Goal: Find specific page/section: Find specific page/section

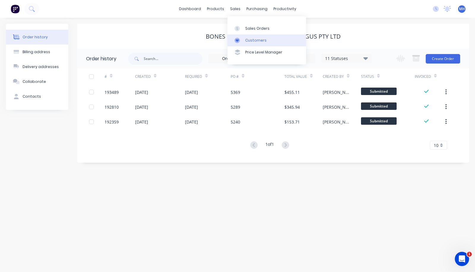
click at [243, 37] on link "Customers" at bounding box center [266, 40] width 79 height 12
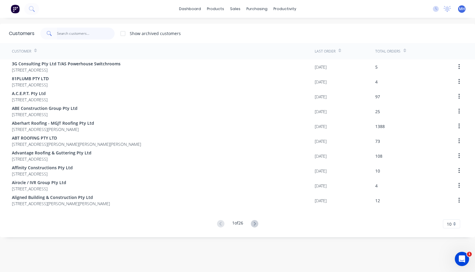
click at [57, 31] on input "text" at bounding box center [86, 34] width 58 height 12
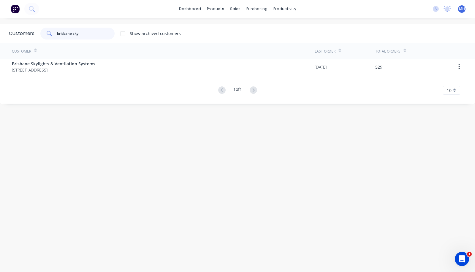
type input "brisbane skyl"
click at [53, 59] on div "Customer" at bounding box center [163, 51] width 303 height 16
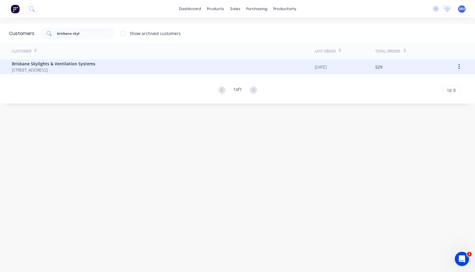
click at [53, 67] on span "1/43 Daintree Drive Redland Bay Queensland Australia 4165" at bounding box center [53, 70] width 83 height 6
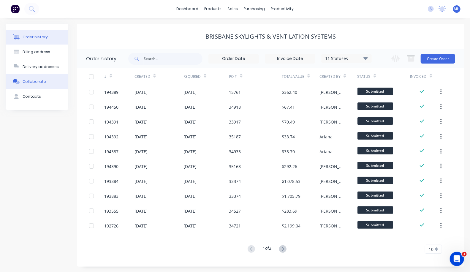
click at [33, 84] on div "Collaborate" at bounding box center [34, 81] width 23 height 5
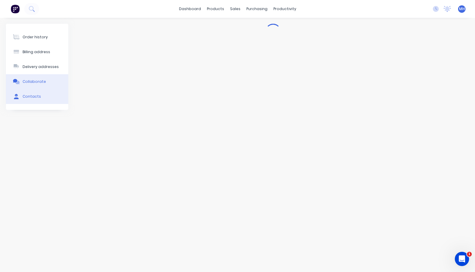
click at [29, 102] on button "Contacts" at bounding box center [37, 96] width 62 height 15
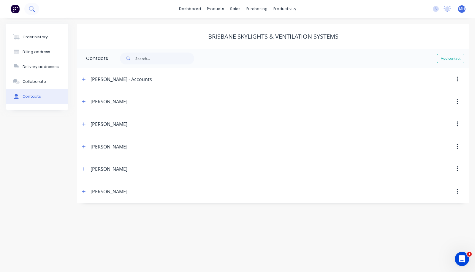
click at [34, 10] on icon at bounding box center [32, 9] width 6 height 6
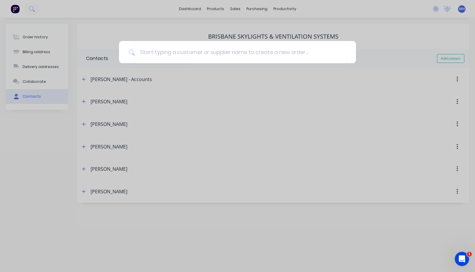
click at [259, 89] on div at bounding box center [237, 136] width 475 height 272
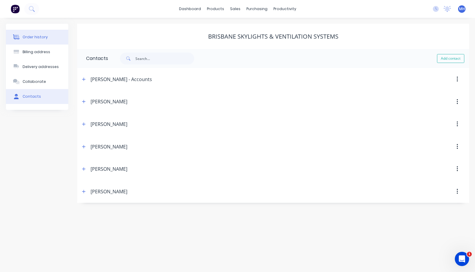
click at [33, 37] on div "Order history" at bounding box center [35, 36] width 25 height 5
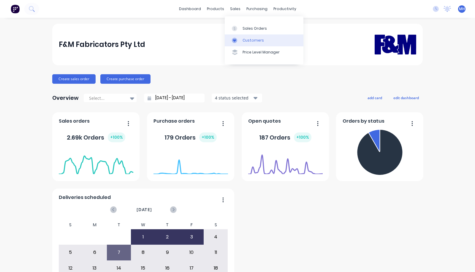
click at [259, 43] on link "Customers" at bounding box center [264, 40] width 79 height 12
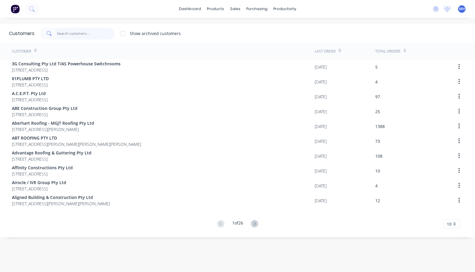
click at [101, 38] on input "text" at bounding box center [86, 34] width 58 height 12
type input "w"
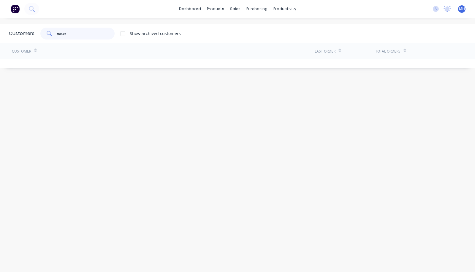
drag, startPoint x: 94, startPoint y: 34, endPoint x: 35, endPoint y: 29, distance: 59.6
click at [35, 29] on div "exter Show archived customers" at bounding box center [107, 34] width 146 height 12
drag, startPoint x: 82, startPoint y: 30, endPoint x: 0, endPoint y: 39, distance: 82.4
click at [0, 39] on div "Customers qld ext Show archived customers" at bounding box center [237, 33] width 475 height 19
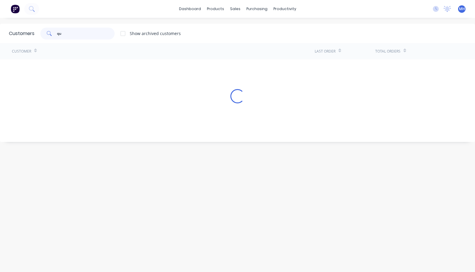
type input "q"
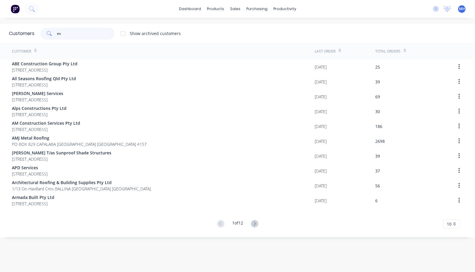
type input "e"
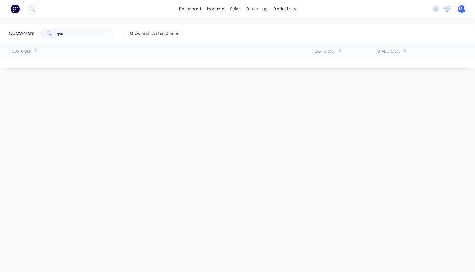
click at [126, 35] on div at bounding box center [123, 34] width 12 height 12
click at [88, 35] on input "qes" at bounding box center [86, 34] width 58 height 12
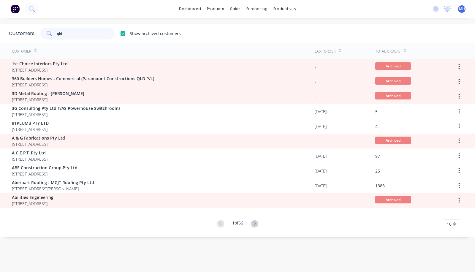
drag, startPoint x: 77, startPoint y: 34, endPoint x: 22, endPoint y: 36, distance: 55.0
click at [22, 36] on div "Customers qld Show archived customers" at bounding box center [237, 33] width 475 height 19
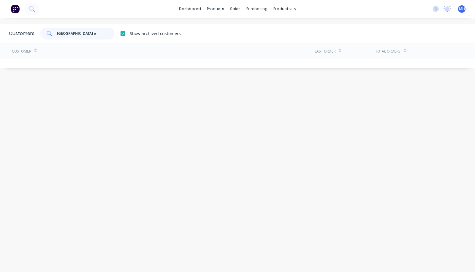
click at [88, 29] on input "[GEOGRAPHIC_DATA] e" at bounding box center [86, 34] width 58 height 12
drag, startPoint x: 88, startPoint y: 33, endPoint x: 42, endPoint y: 41, distance: 46.7
click at [42, 41] on div "Customers queensland e Show archived customers" at bounding box center [237, 33] width 475 height 19
type input "qep"
click at [91, 32] on input "qep" at bounding box center [86, 34] width 58 height 12
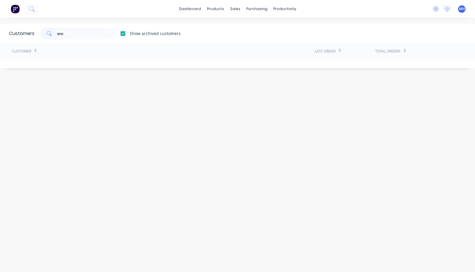
click at [125, 35] on div at bounding box center [123, 34] width 12 height 12
click at [94, 32] on input "qep" at bounding box center [86, 34] width 58 height 12
drag, startPoint x: 90, startPoint y: 32, endPoint x: 30, endPoint y: 39, distance: 60.4
click at [30, 39] on div "Customers qep Show archived customers" at bounding box center [237, 33] width 475 height 19
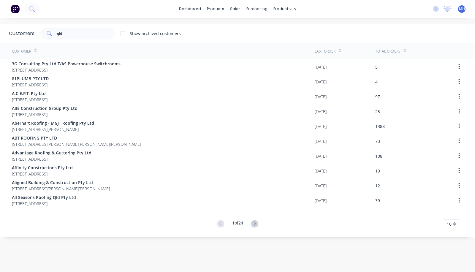
click at [121, 32] on div at bounding box center [123, 34] width 12 height 12
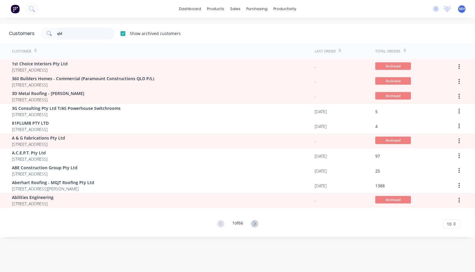
click at [85, 34] on input "qld" at bounding box center [86, 34] width 58 height 12
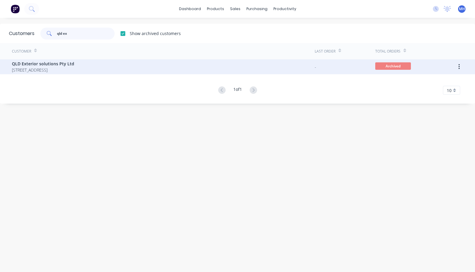
type input "qld ex"
click at [74, 67] on span "QLD Exterior solutions Pty Ltd" at bounding box center [43, 64] width 62 height 6
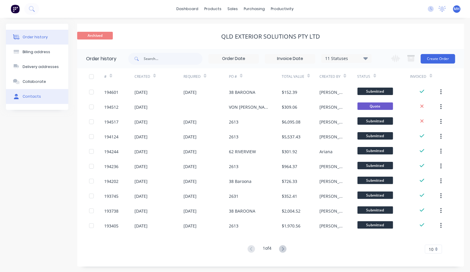
click at [44, 96] on button "Contacts" at bounding box center [37, 96] width 62 height 15
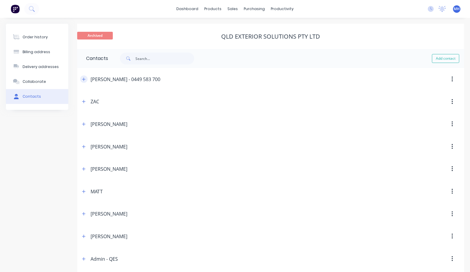
click at [86, 78] on button "button" at bounding box center [83, 78] width 7 height 7
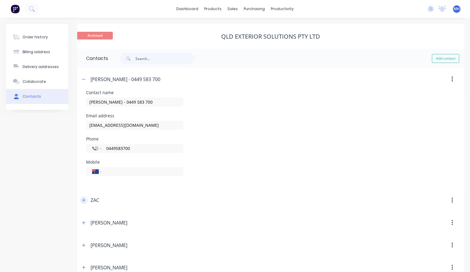
click at [82, 199] on icon "button" at bounding box center [84, 200] width 4 height 4
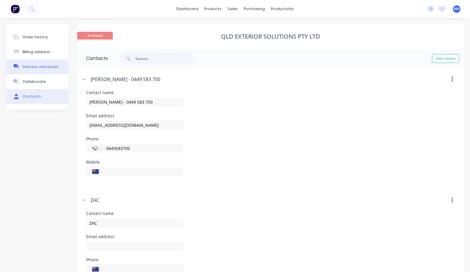
click at [39, 65] on div "Delivery addresses" at bounding box center [41, 66] width 36 height 5
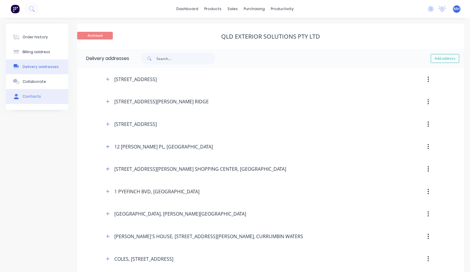
click at [50, 101] on button "Contacts" at bounding box center [37, 96] width 62 height 15
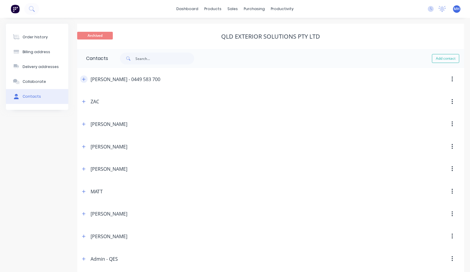
click at [84, 81] on icon "button" at bounding box center [84, 79] width 4 height 4
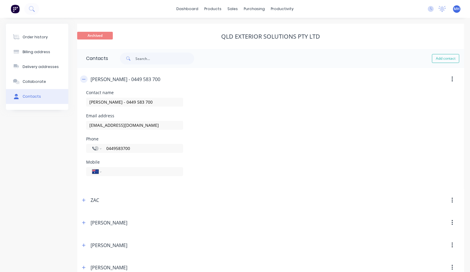
click at [84, 81] on icon "button" at bounding box center [84, 79] width 4 height 4
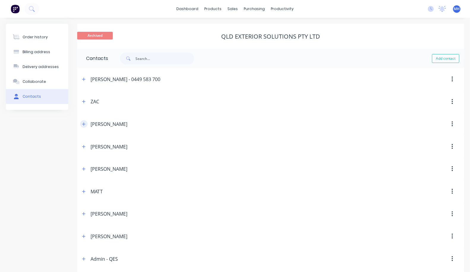
click at [84, 123] on icon "button" at bounding box center [83, 123] width 3 height 3
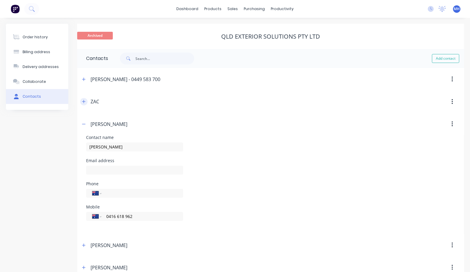
click at [83, 102] on icon "button" at bounding box center [84, 101] width 4 height 4
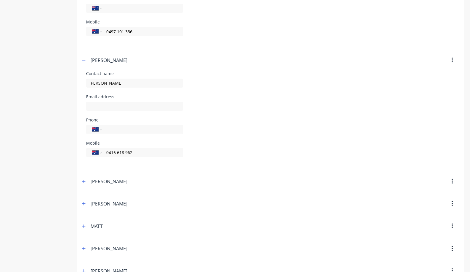
scroll to position [165, 0]
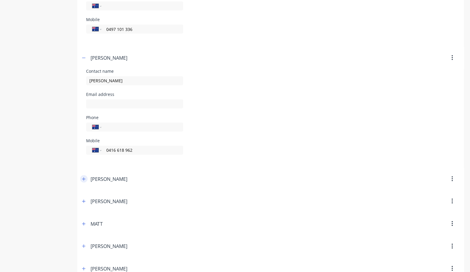
click at [82, 177] on icon "button" at bounding box center [84, 179] width 4 height 4
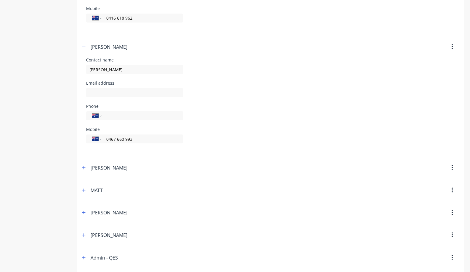
scroll to position [408, 0]
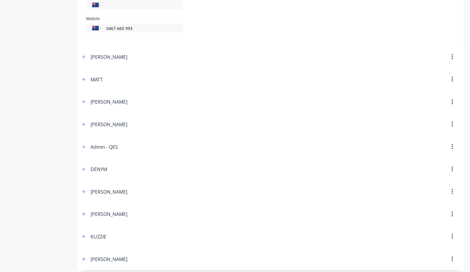
click at [80, 146] on header "Admin - QES" at bounding box center [270, 147] width 387 height 23
click at [83, 145] on icon "button" at bounding box center [83, 146] width 3 height 3
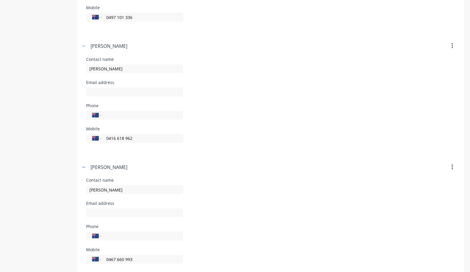
scroll to position [0, 0]
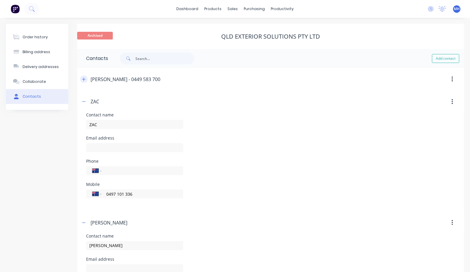
click at [83, 78] on icon "button" at bounding box center [84, 79] width 4 height 4
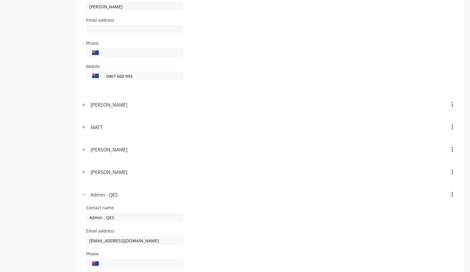
scroll to position [462, 0]
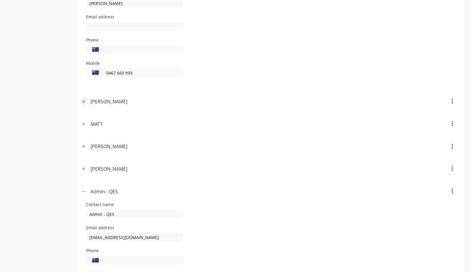
click at [86, 99] on button "button" at bounding box center [83, 101] width 7 height 7
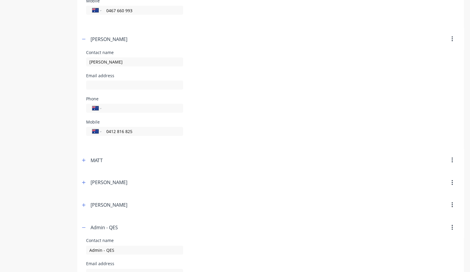
scroll to position [561, 0]
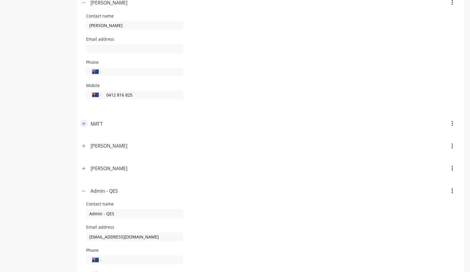
click at [81, 122] on button "button" at bounding box center [83, 123] width 7 height 7
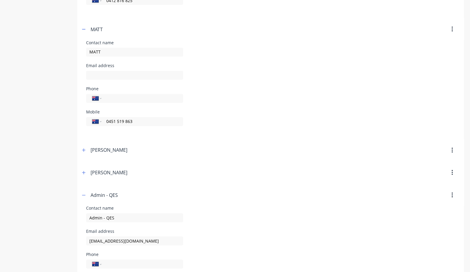
scroll to position [660, 0]
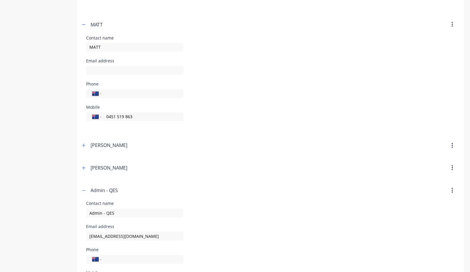
click at [82, 148] on div "[PERSON_NAME]" at bounding box center [224, 145] width 288 height 11
click at [82, 144] on icon "button" at bounding box center [84, 145] width 4 height 4
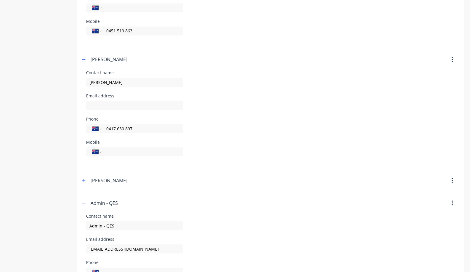
scroll to position [791, 0]
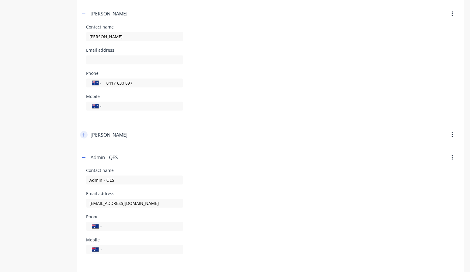
click at [83, 134] on icon "button" at bounding box center [84, 135] width 4 height 4
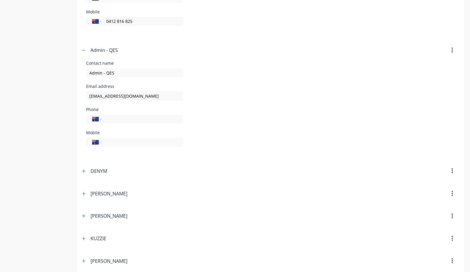
scroll to position [999, 0]
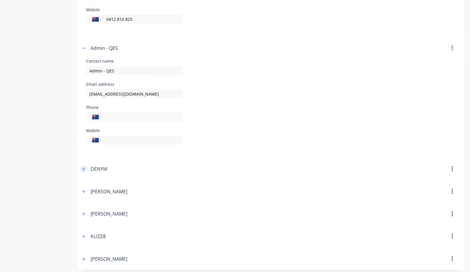
click at [84, 167] on icon "button" at bounding box center [83, 168] width 3 height 3
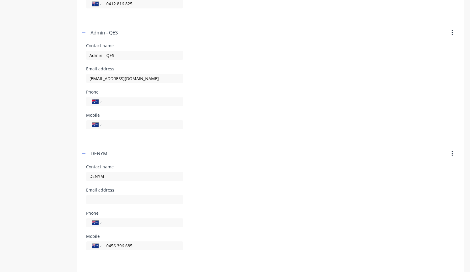
scroll to position [1098, 0]
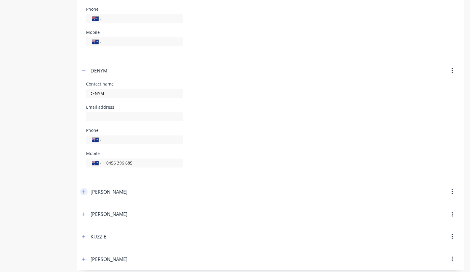
click at [83, 190] on icon "button" at bounding box center [83, 191] width 3 height 3
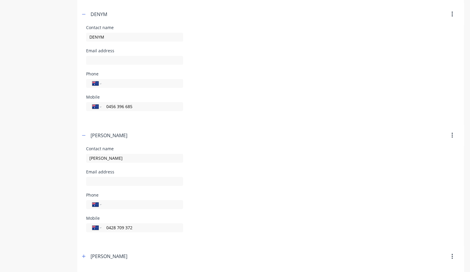
scroll to position [1196, 0]
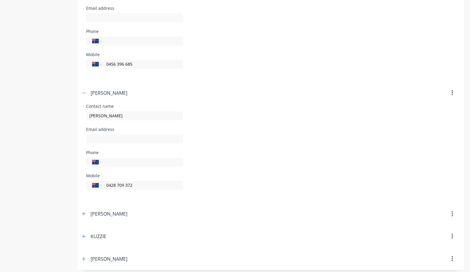
click at [87, 213] on span at bounding box center [83, 213] width 7 height 7
click at [85, 212] on icon "button" at bounding box center [84, 214] width 4 height 4
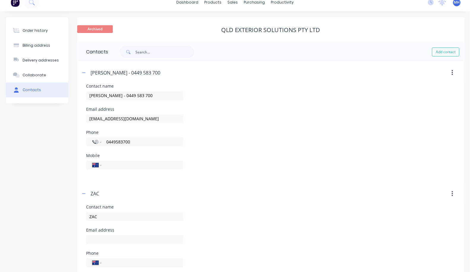
scroll to position [0, 0]
